Goal: Navigation & Orientation: Find specific page/section

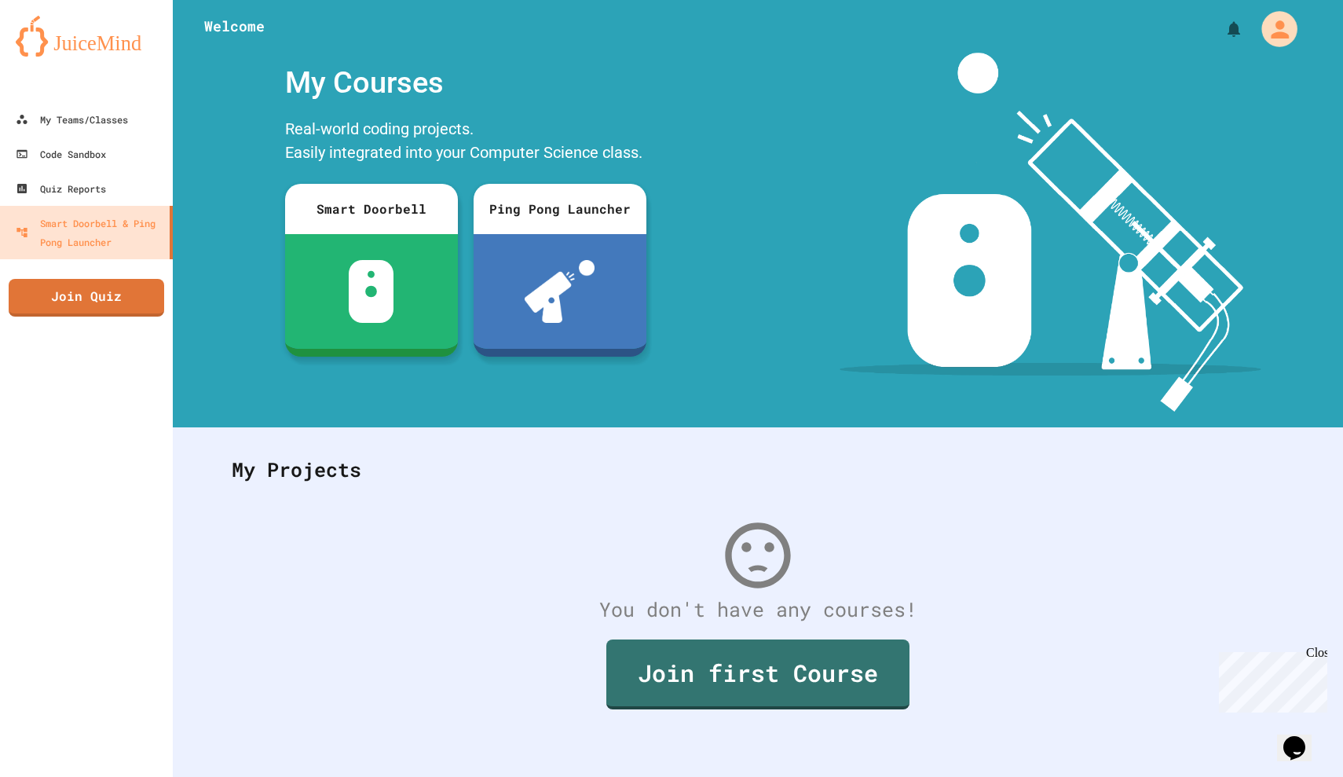
click at [1286, 25] on icon "My Account" at bounding box center [1279, 29] width 27 height 27
click at [130, 776] on div at bounding box center [671, 777] width 1343 height 0
click at [111, 118] on div "My Teams/Classes" at bounding box center [71, 119] width 113 height 19
